Goal: Task Accomplishment & Management: Use online tool/utility

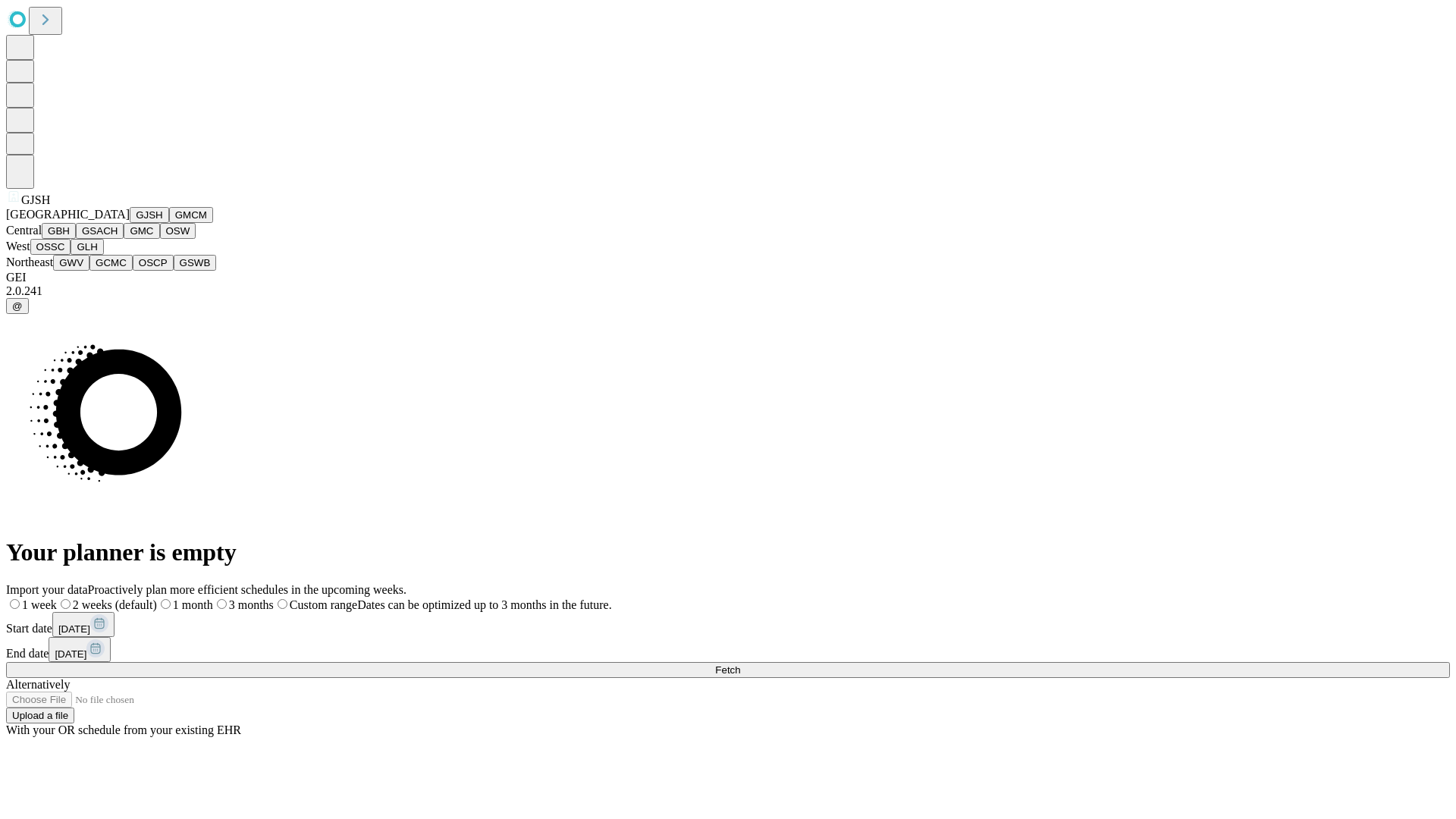
click at [129, 223] on button "GJSH" at bounding box center [149, 215] width 40 height 16
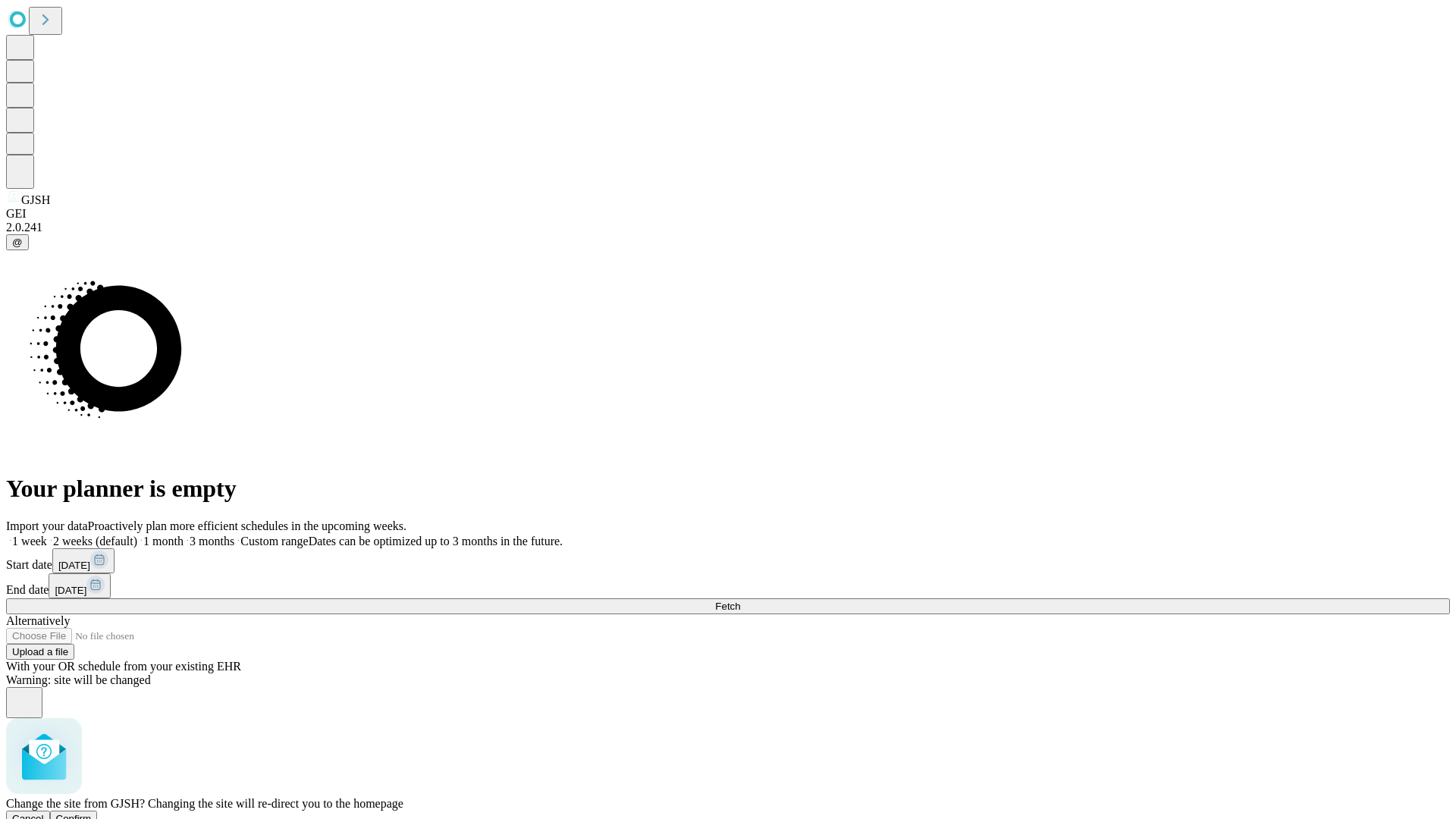
click at [92, 813] on span "Confirm" at bounding box center [74, 818] width 36 height 11
click at [137, 535] on label "2 weeks (default)" at bounding box center [92, 541] width 90 height 13
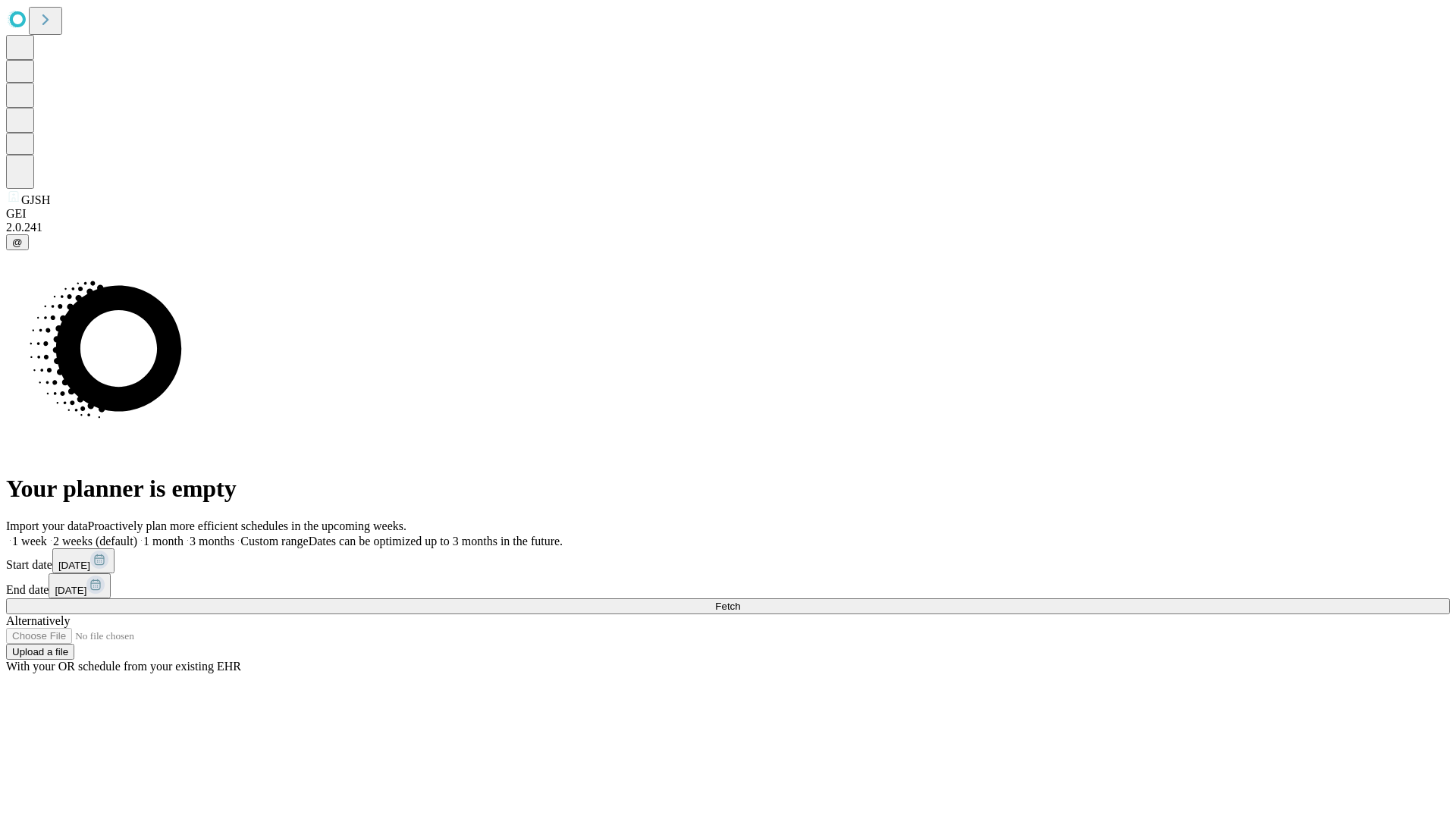
click at [740, 601] on span "Fetch" at bounding box center [728, 606] width 25 height 11
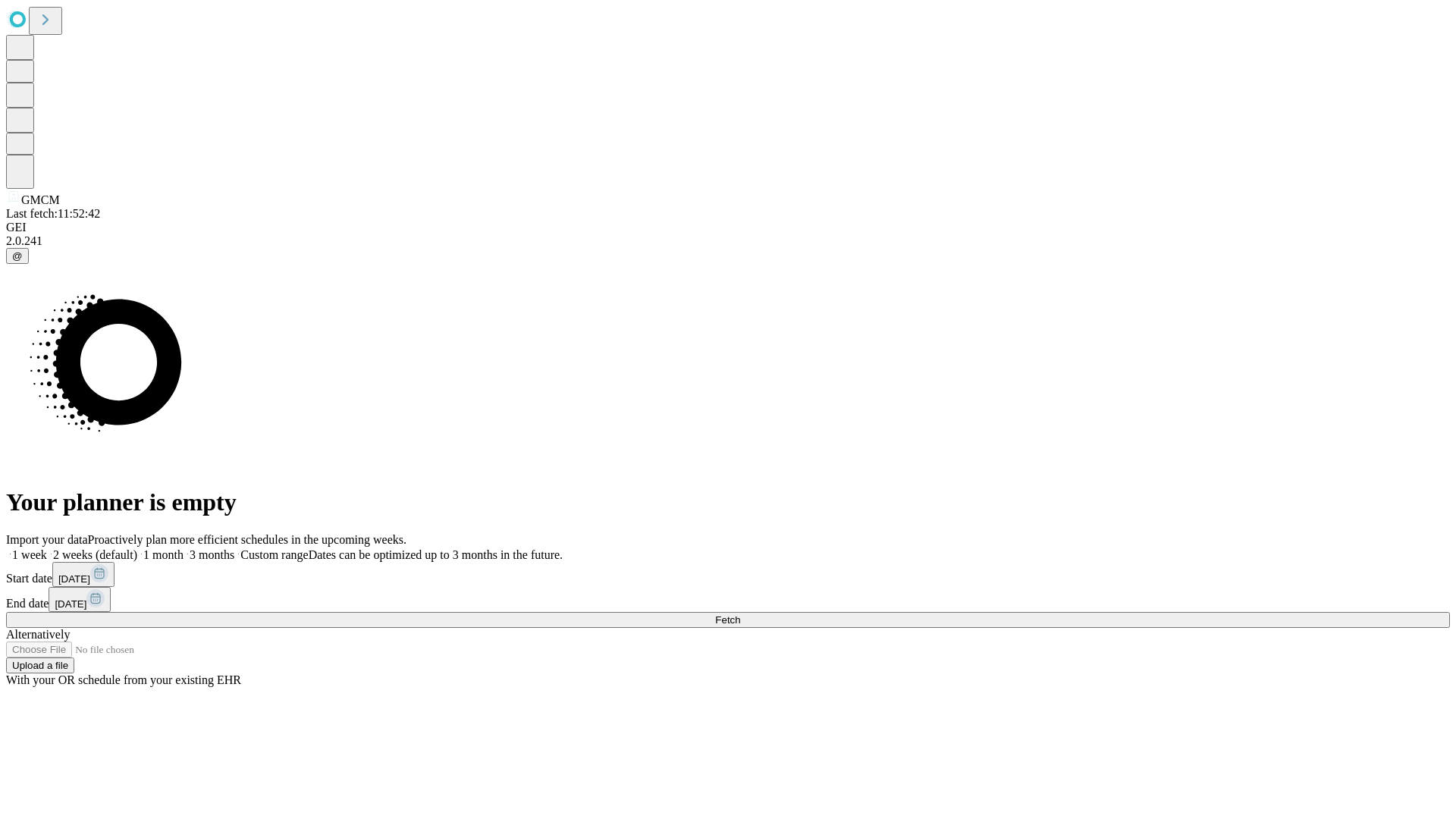
click at [137, 548] on label "2 weeks (default)" at bounding box center [92, 555] width 90 height 13
click at [740, 614] on span "Fetch" at bounding box center [728, 620] width 25 height 11
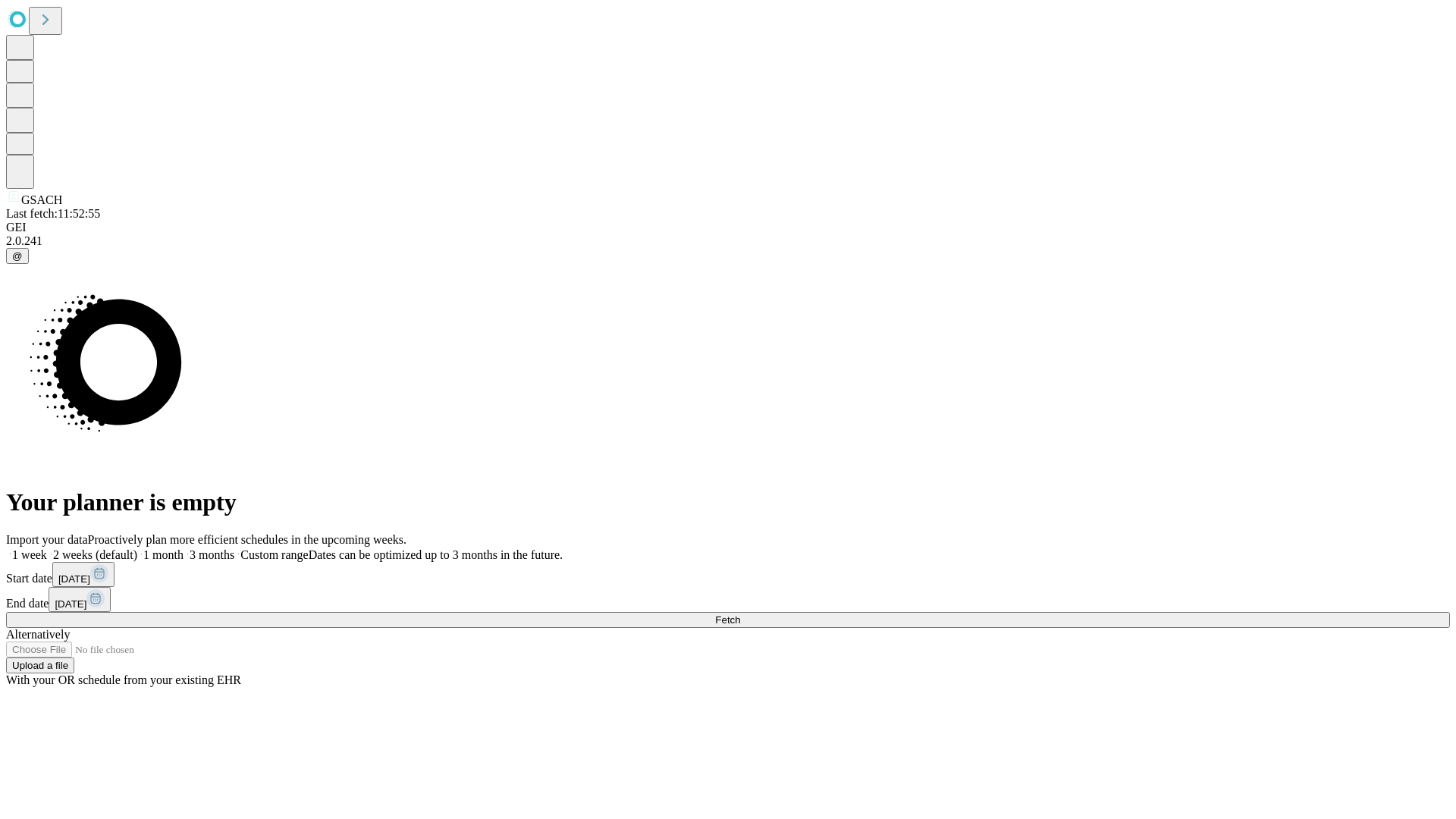
click at [137, 548] on label "2 weeks (default)" at bounding box center [92, 555] width 90 height 13
click at [740, 614] on span "Fetch" at bounding box center [728, 620] width 25 height 11
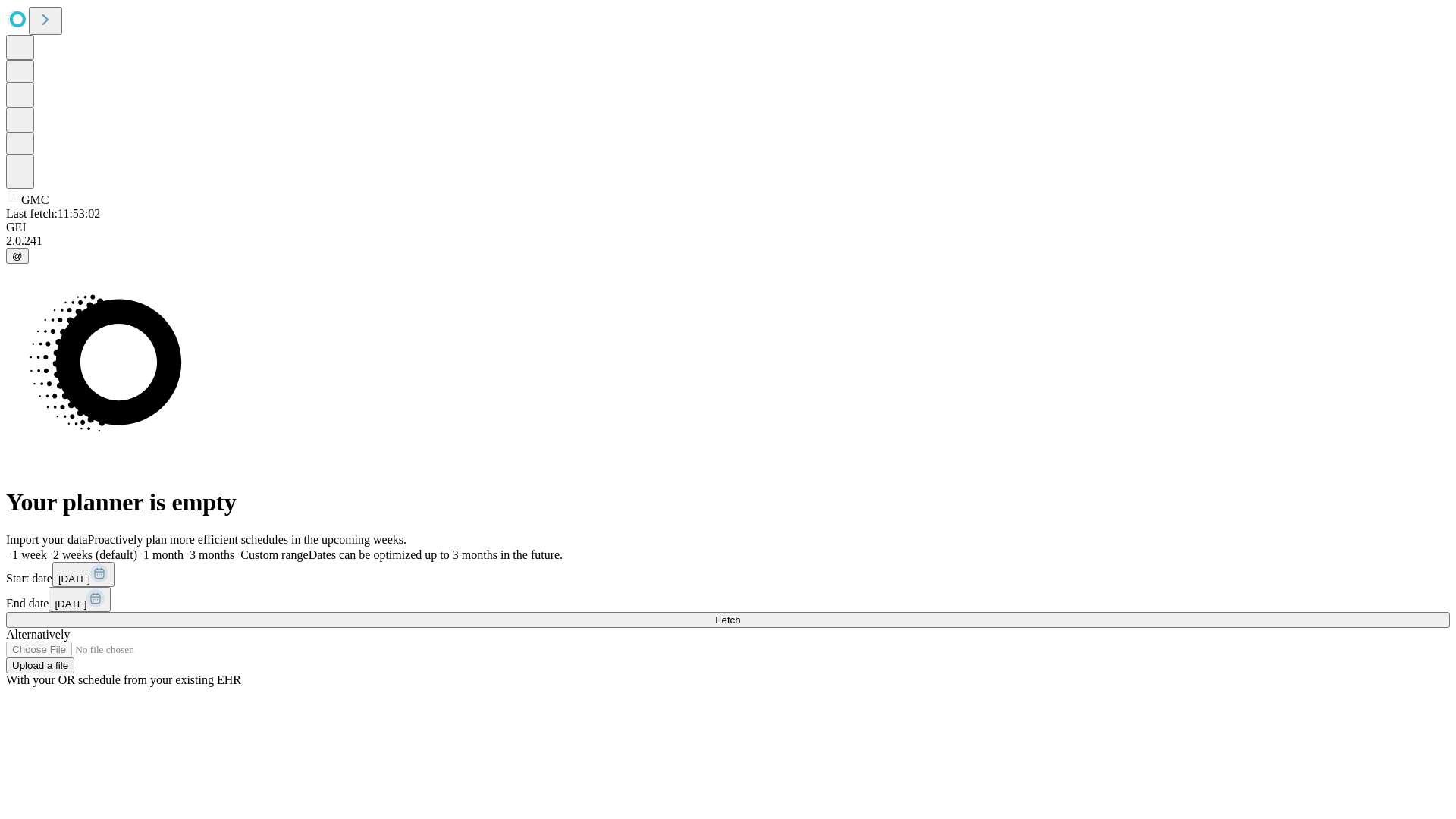
click at [137, 548] on label "2 weeks (default)" at bounding box center [92, 555] width 90 height 13
click at [740, 614] on span "Fetch" at bounding box center [728, 620] width 25 height 11
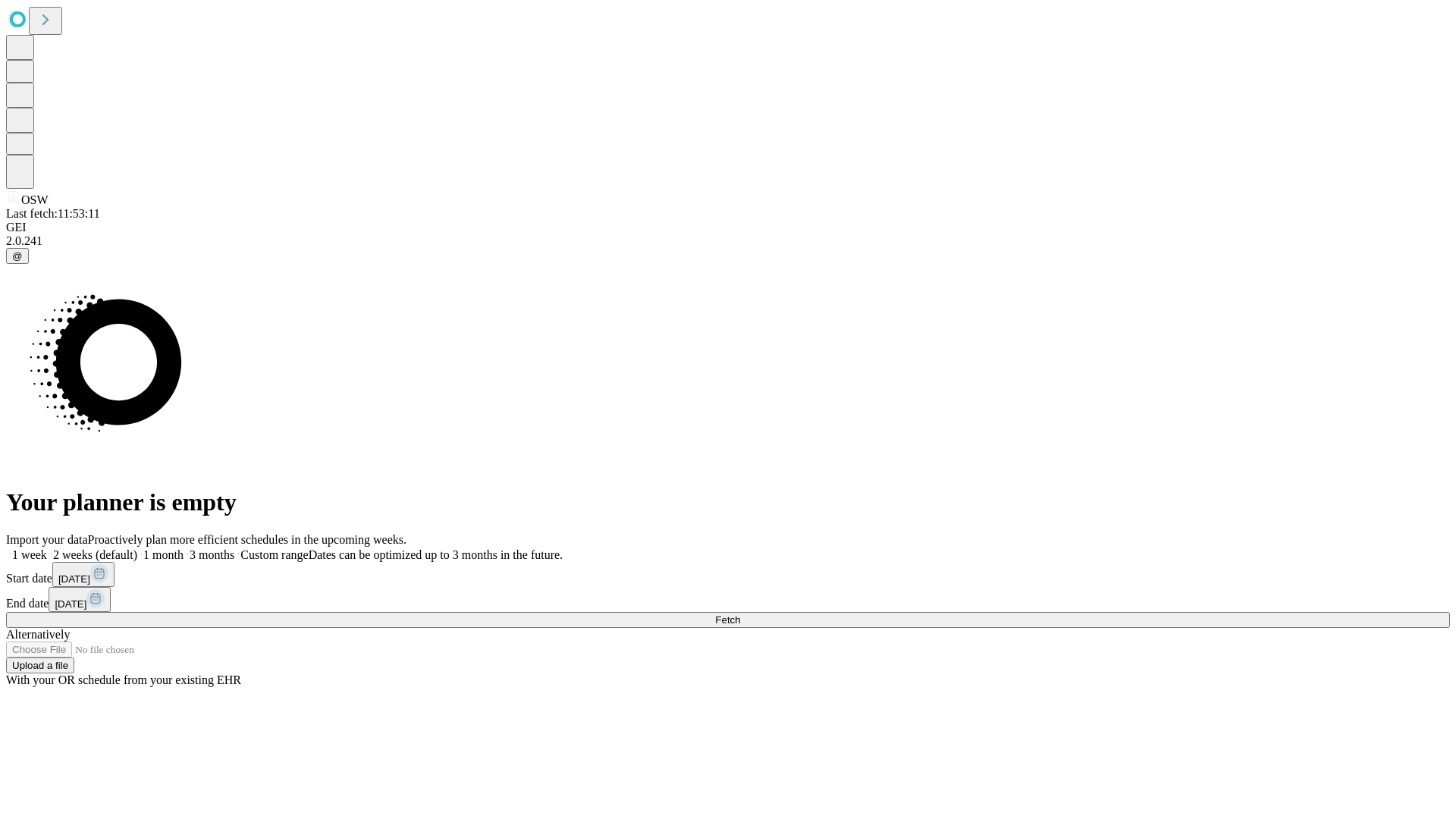
click at [137, 548] on label "2 weeks (default)" at bounding box center [92, 555] width 90 height 13
click at [740, 614] on span "Fetch" at bounding box center [728, 620] width 25 height 11
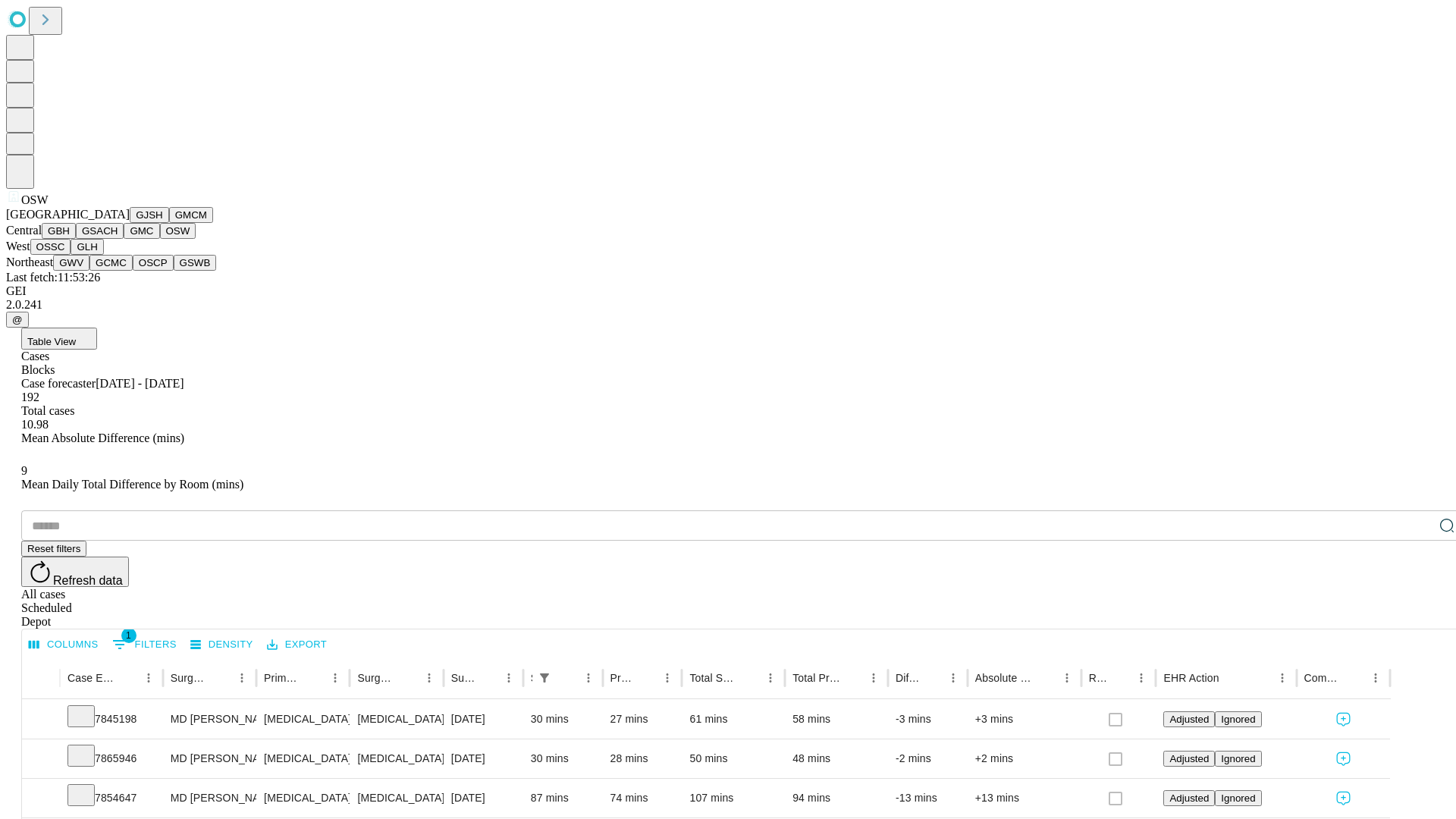
click at [71, 255] on button "OSSC" at bounding box center [51, 247] width 41 height 16
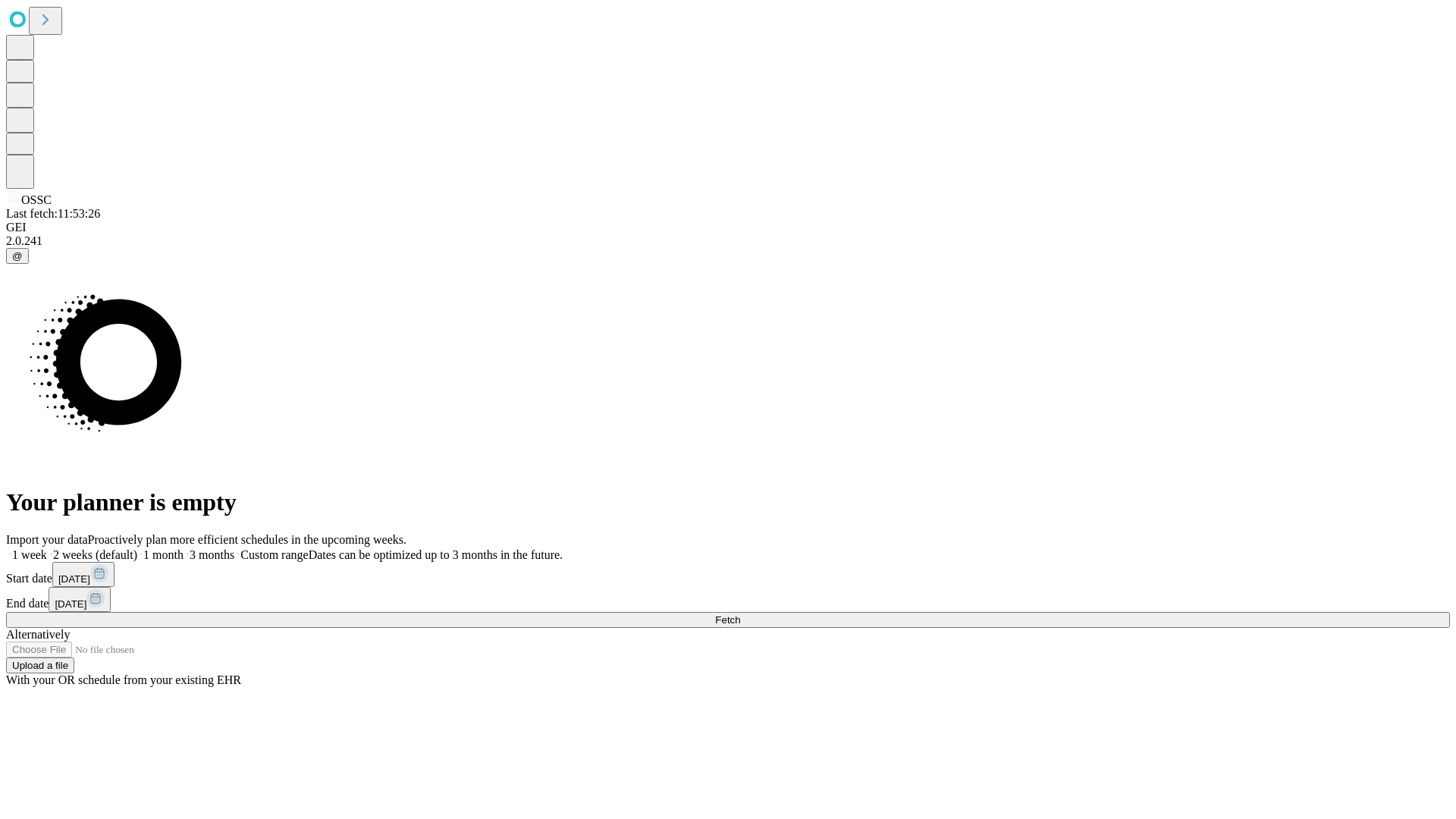
click at [137, 548] on label "2 weeks (default)" at bounding box center [92, 555] width 90 height 13
click at [740, 614] on span "Fetch" at bounding box center [728, 620] width 25 height 11
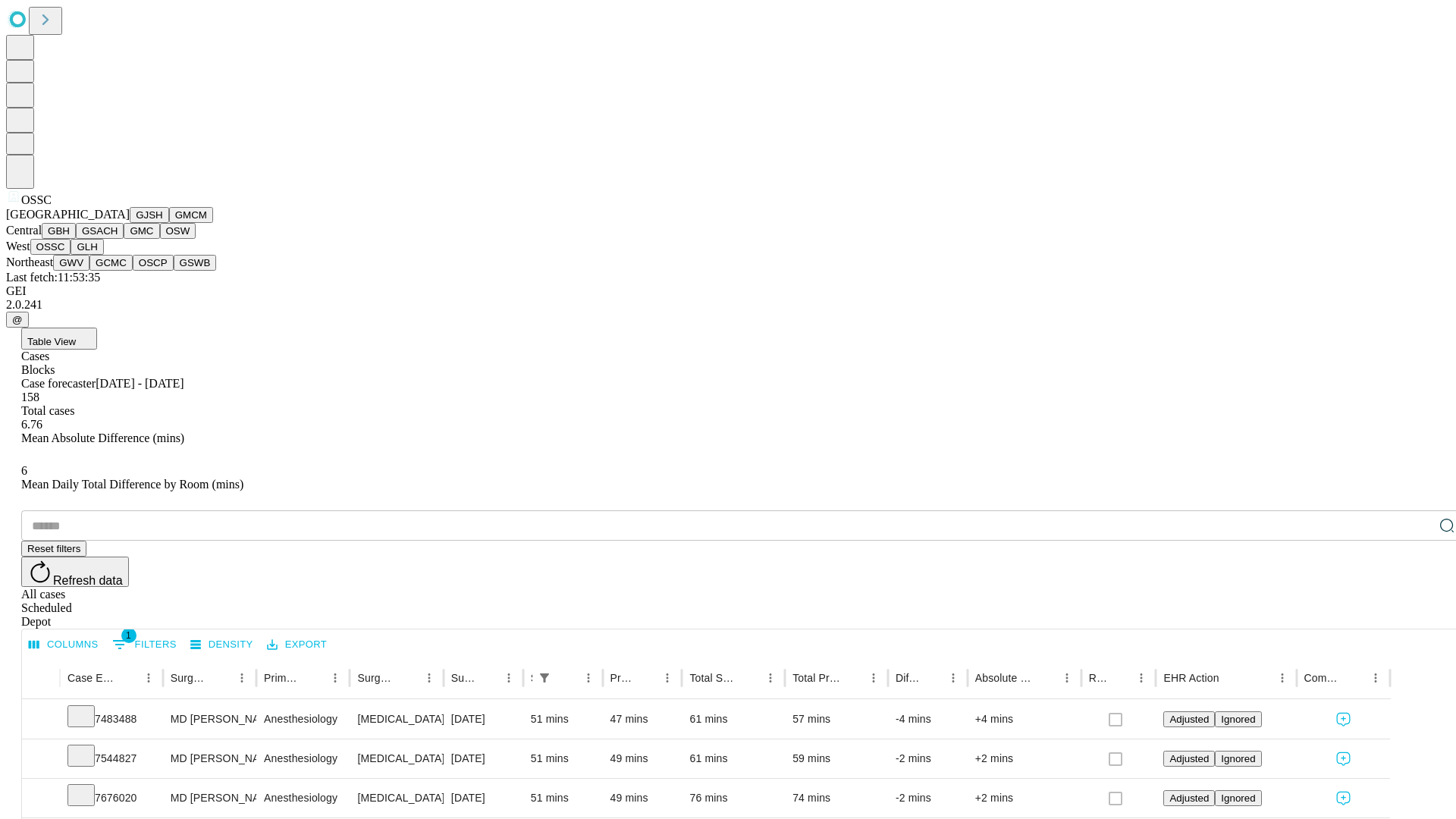
click at [103, 255] on button "GLH" at bounding box center [86, 247] width 33 height 16
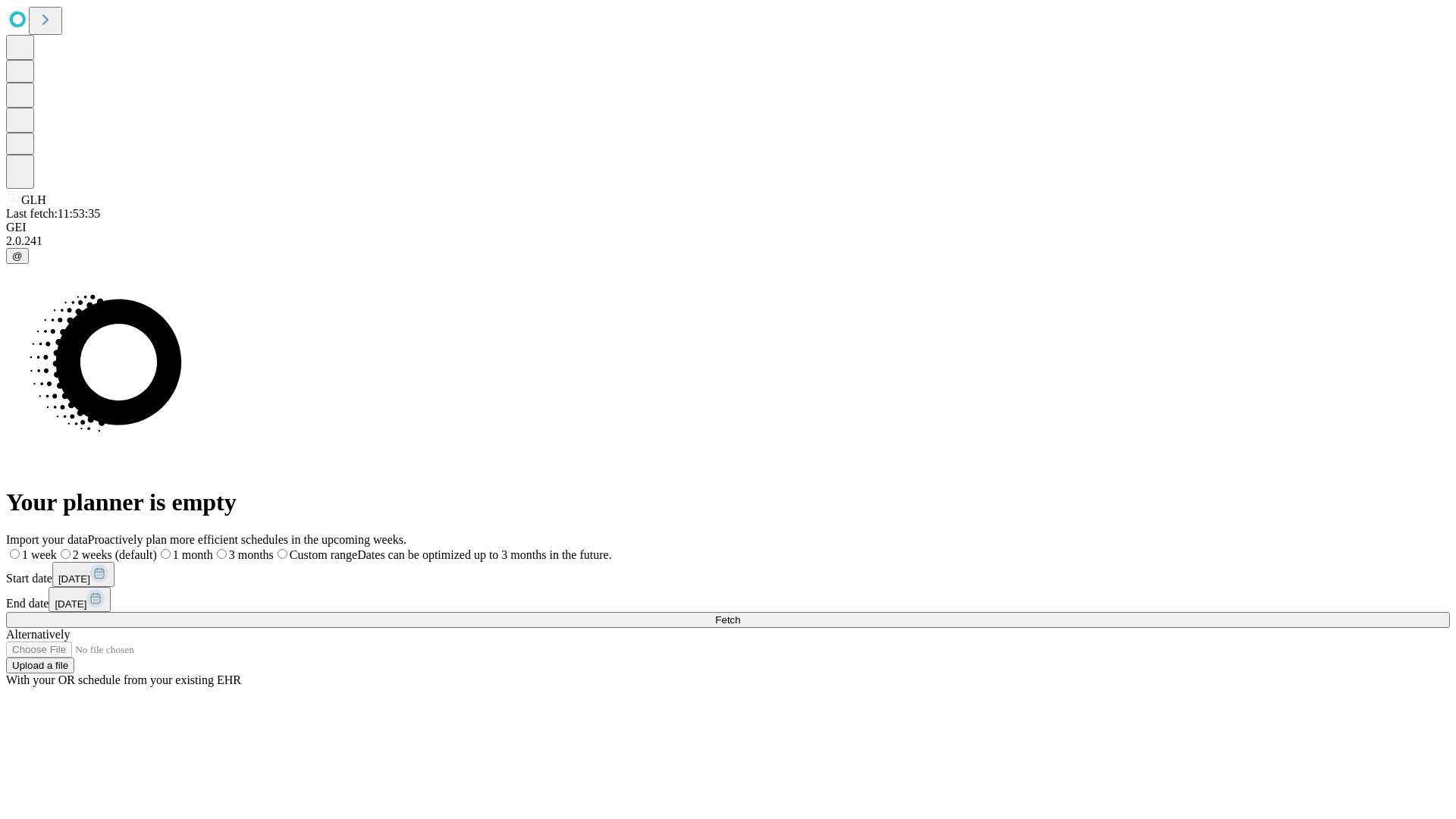
click at [157, 548] on label "2 weeks (default)" at bounding box center [107, 555] width 100 height 13
click at [740, 614] on span "Fetch" at bounding box center [728, 620] width 25 height 11
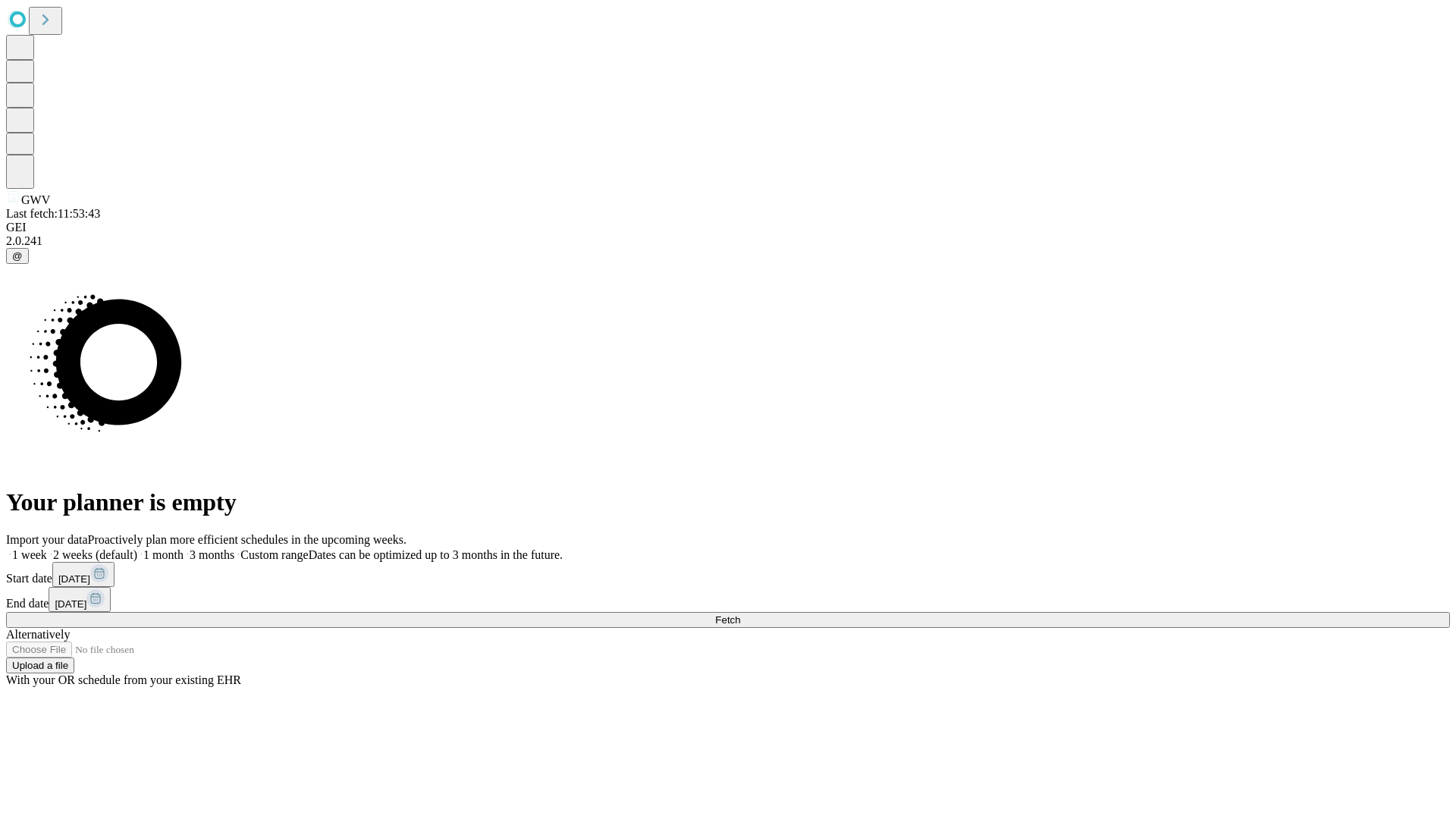
click at [137, 548] on label "2 weeks (default)" at bounding box center [92, 555] width 90 height 13
click at [740, 614] on span "Fetch" at bounding box center [728, 620] width 25 height 11
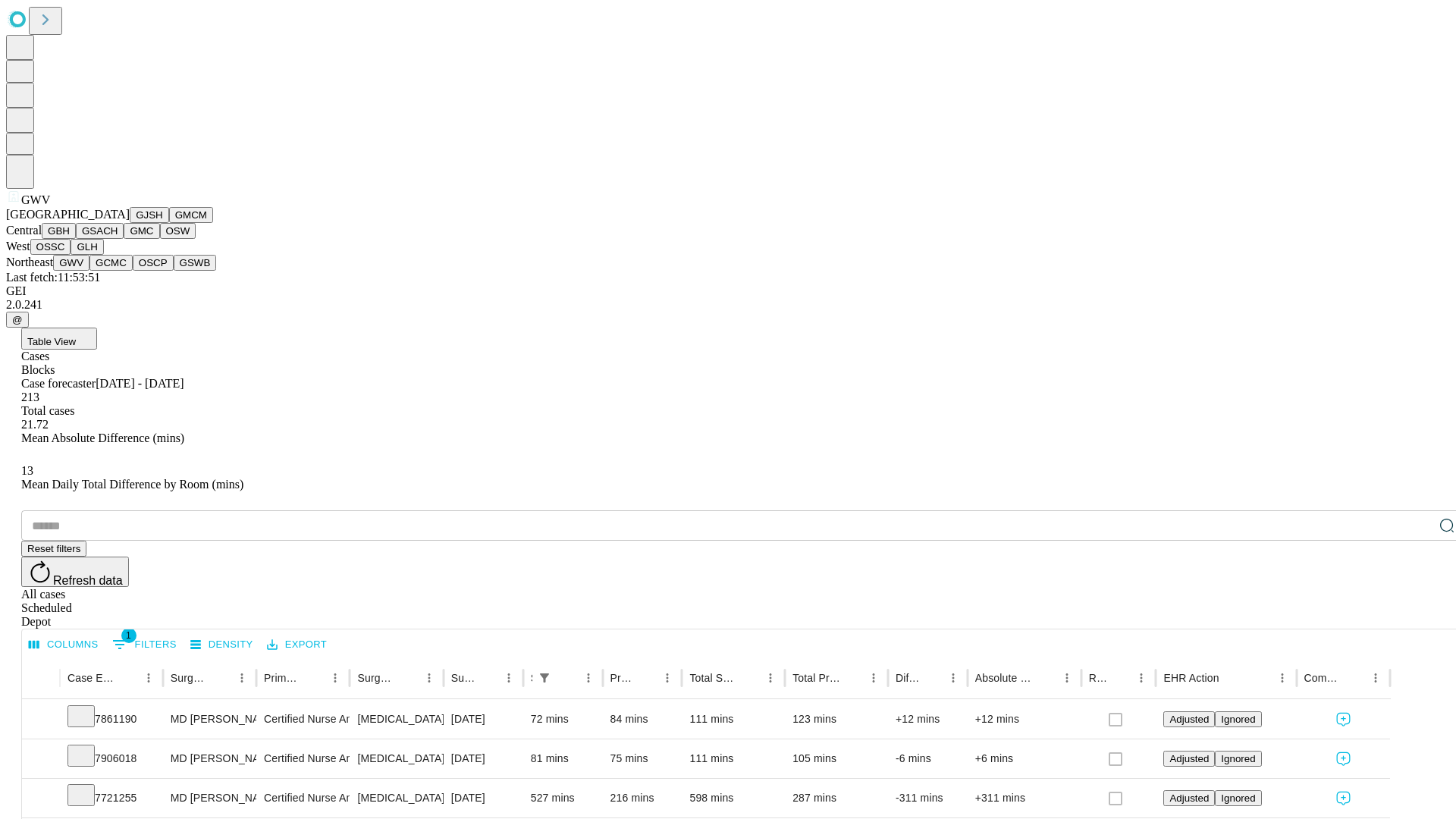
click at [117, 271] on button "GCMC" at bounding box center [111, 263] width 43 height 16
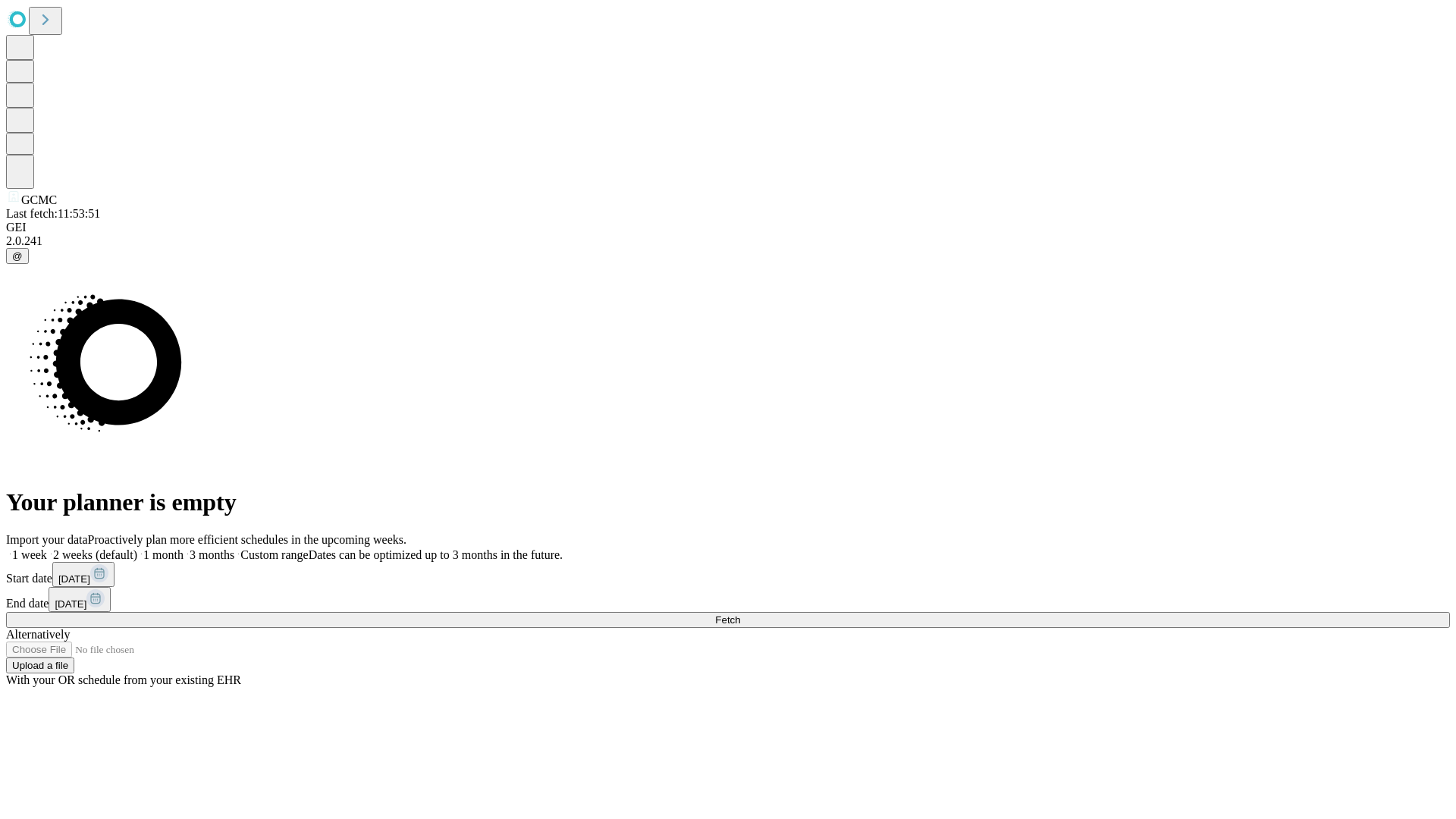
click at [137, 548] on label "2 weeks (default)" at bounding box center [92, 555] width 90 height 13
click at [740, 614] on span "Fetch" at bounding box center [728, 620] width 25 height 11
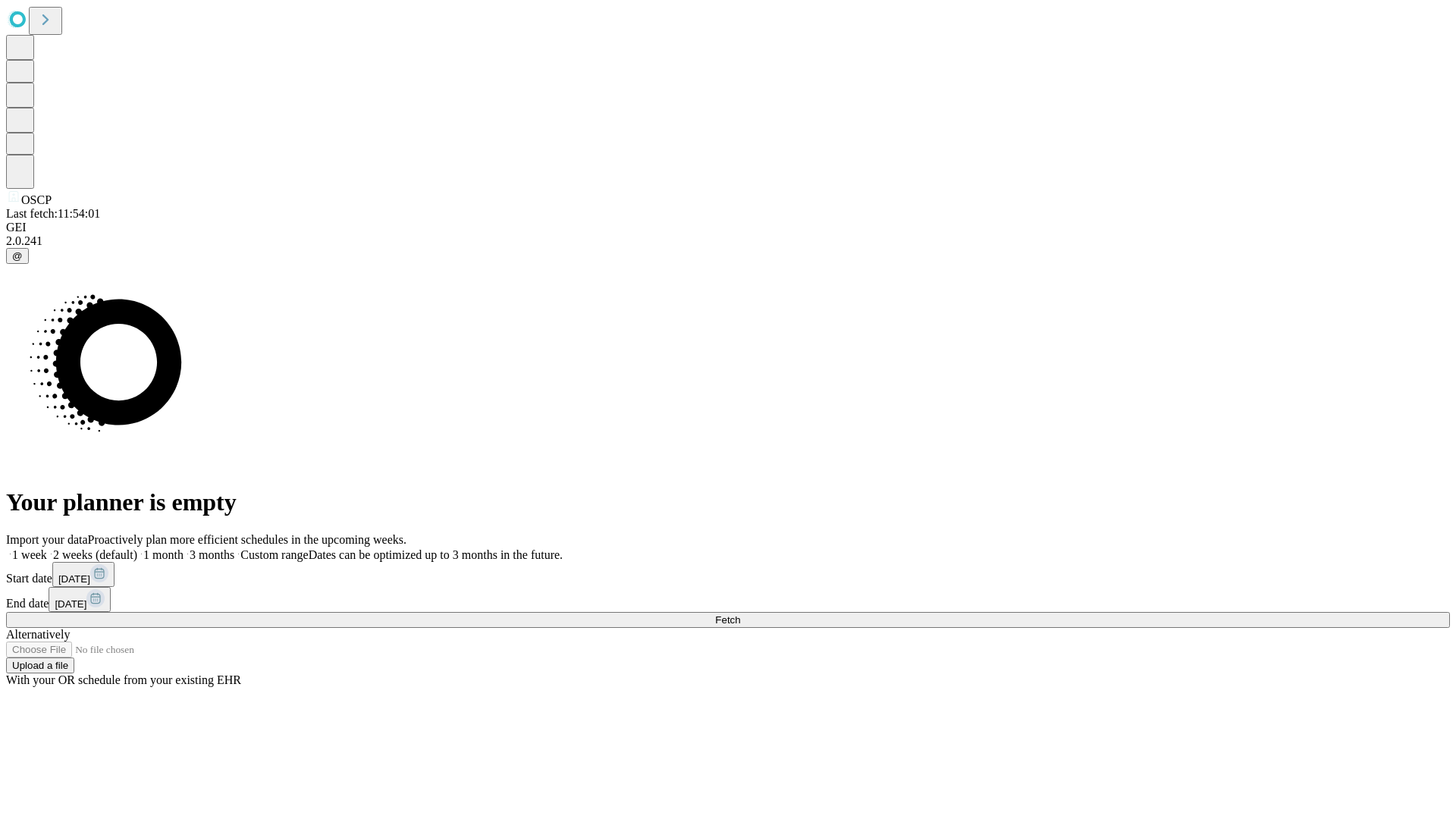
click at [137, 548] on label "2 weeks (default)" at bounding box center [92, 555] width 90 height 13
click at [740, 614] on span "Fetch" at bounding box center [728, 620] width 25 height 11
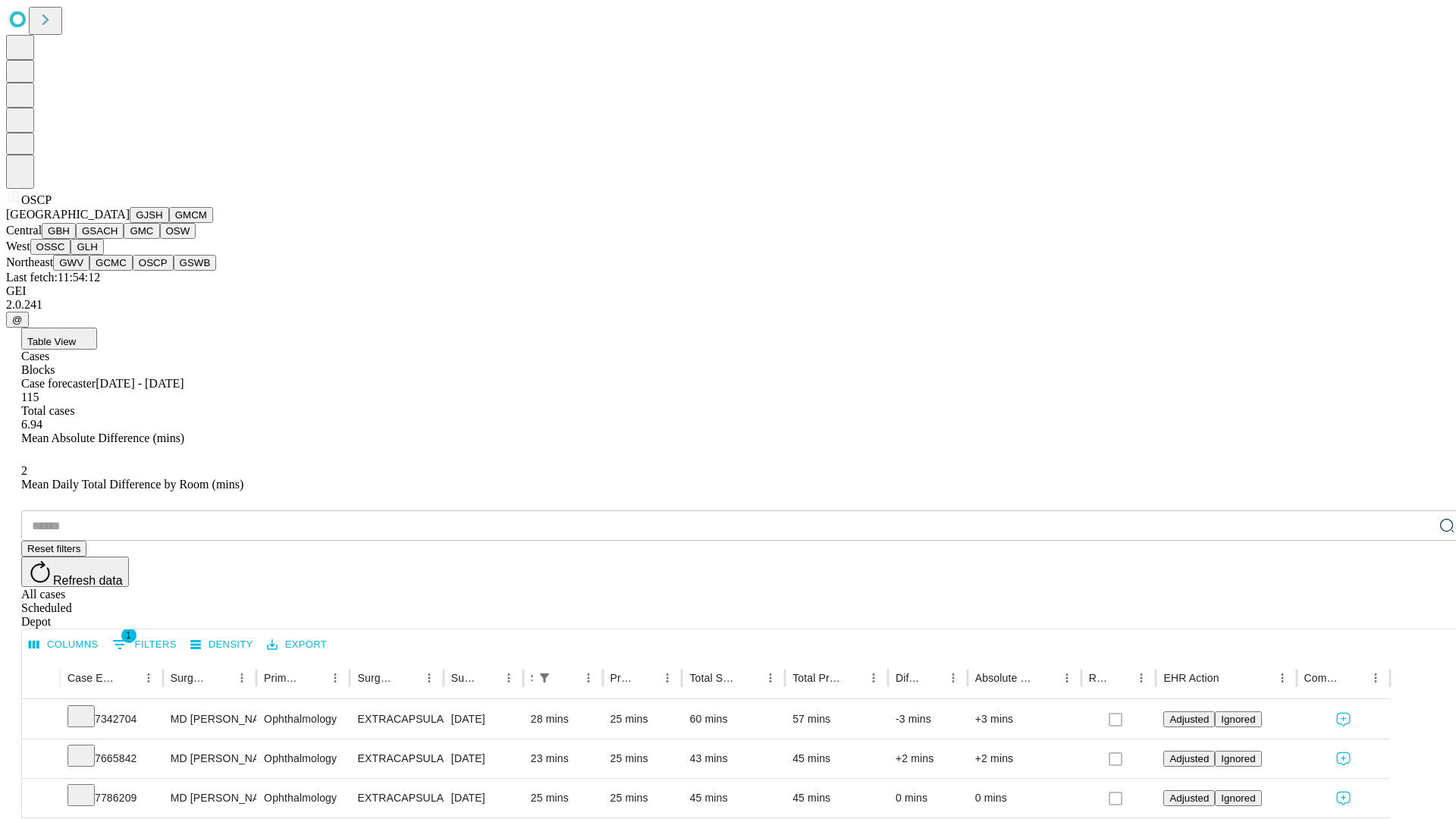
click at [174, 271] on button "GSWB" at bounding box center [195, 263] width 43 height 16
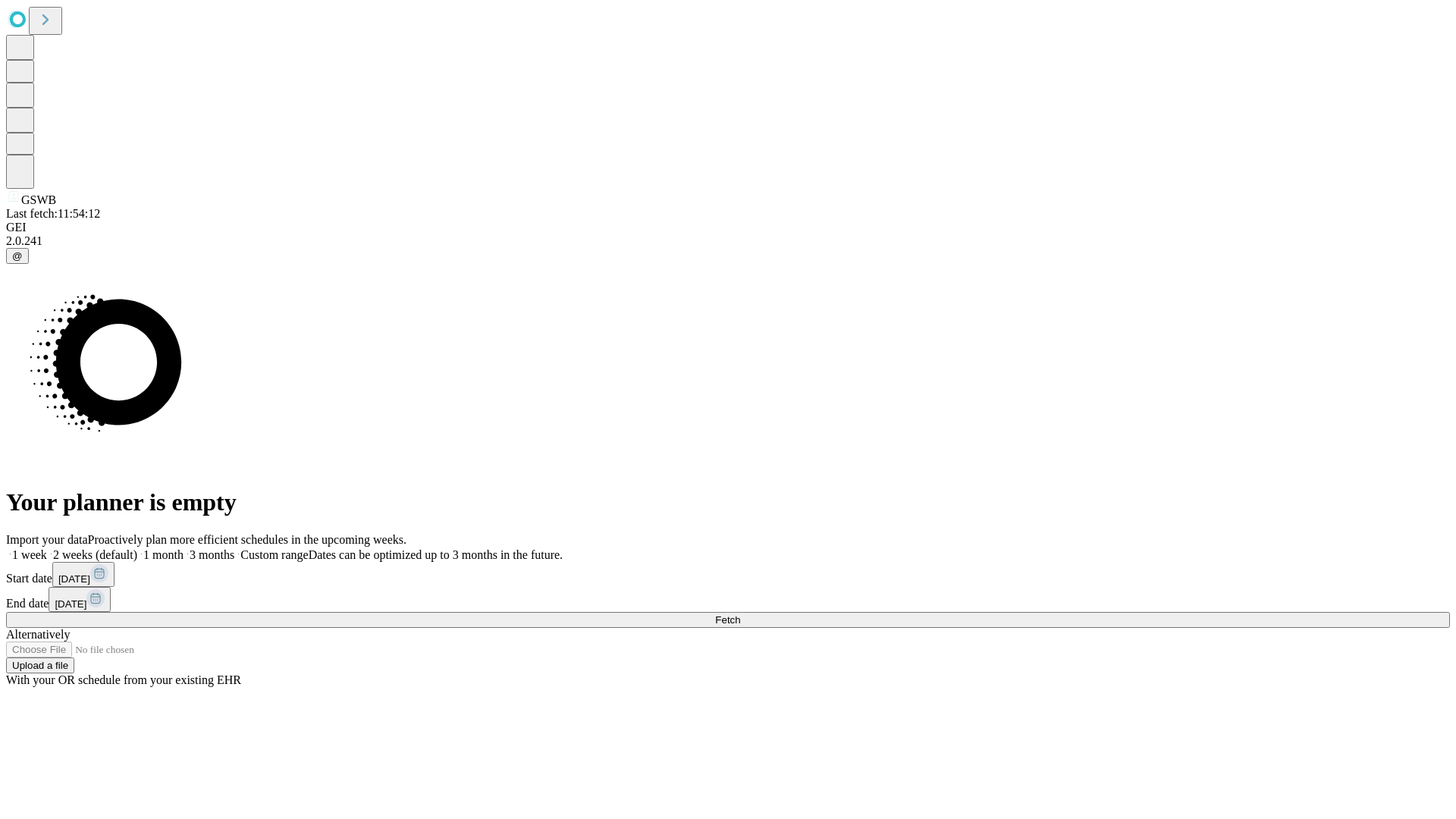
click at [137, 548] on label "2 weeks (default)" at bounding box center [92, 555] width 90 height 13
click at [740, 614] on span "Fetch" at bounding box center [728, 620] width 25 height 11
